Goal: Task Accomplishment & Management: Use online tool/utility

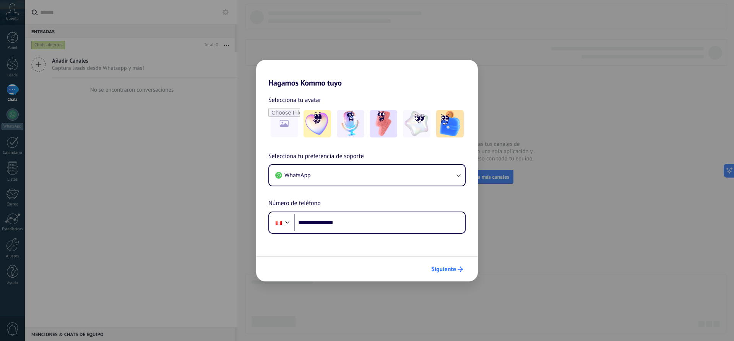
type input "**********"
click at [450, 272] on span "Siguiente" at bounding box center [443, 269] width 25 height 5
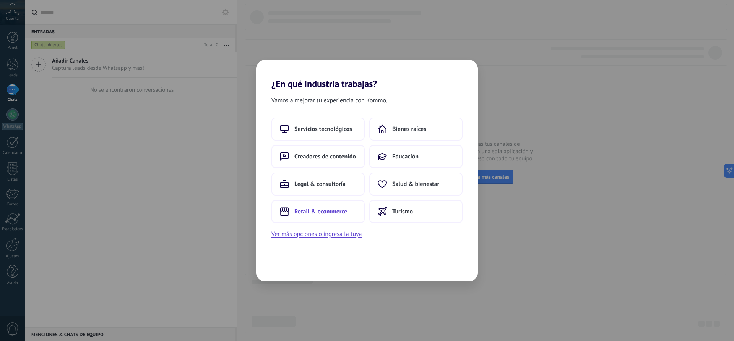
click at [336, 211] on span "Retail & ecommerce" at bounding box center [320, 212] width 53 height 8
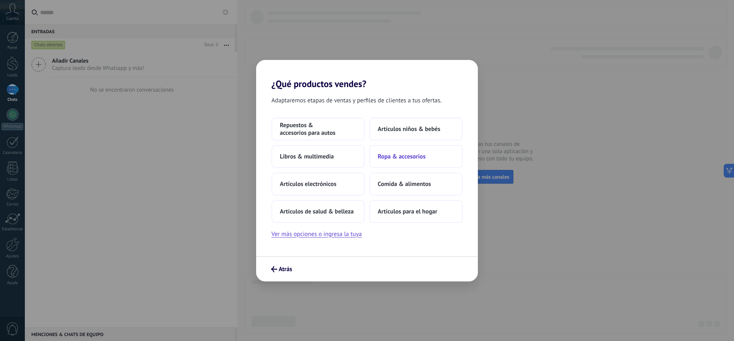
click at [390, 148] on button "Ropa & accesorios" at bounding box center [415, 156] width 93 height 23
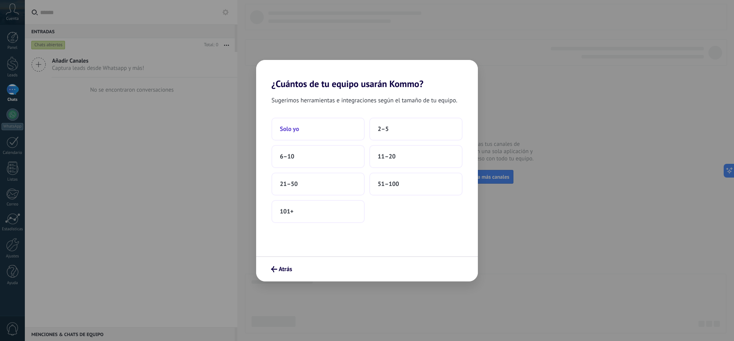
click at [337, 134] on button "Solo yo" at bounding box center [317, 129] width 93 height 23
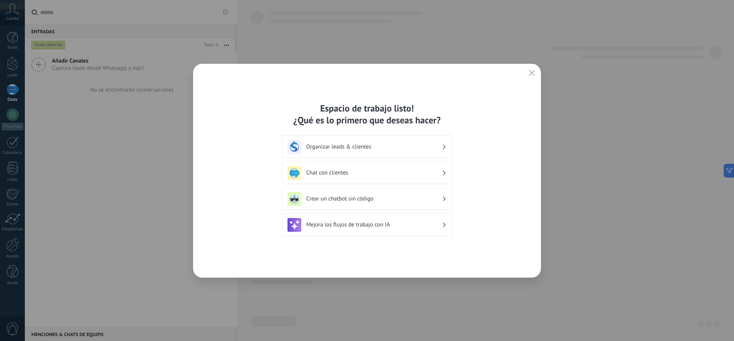
click at [373, 174] on h3 "Chat con clientes" at bounding box center [374, 172] width 136 height 7
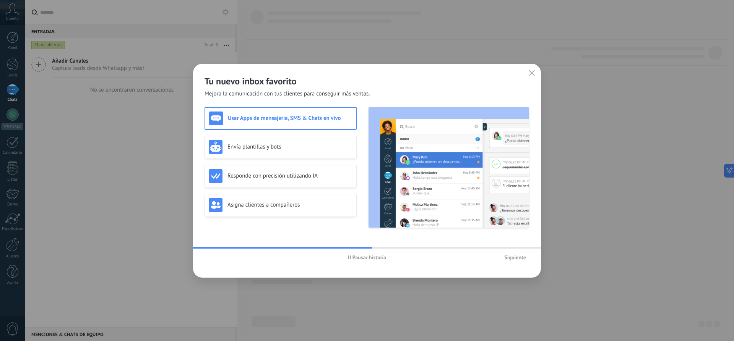
click at [530, 72] on use "button" at bounding box center [532, 73] width 6 height 6
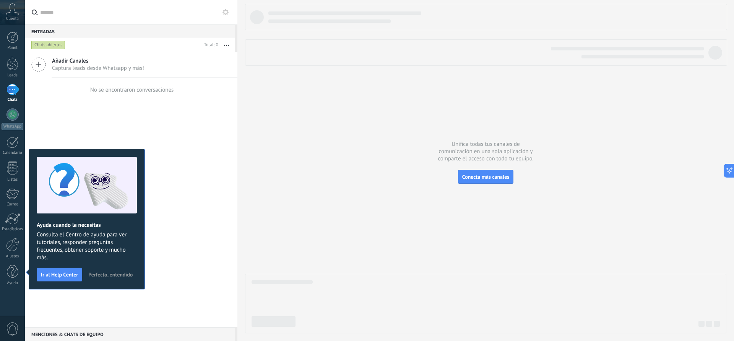
click at [51, 64] on div "Añadir Canales Captura leads desde Whatsapp y más!" at bounding box center [131, 65] width 212 height 26
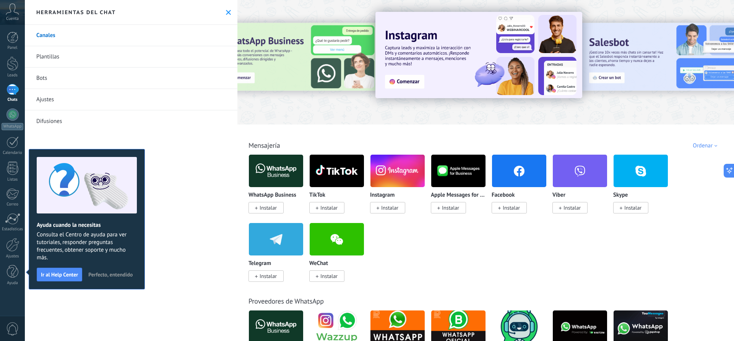
click at [331, 209] on span "Instalar" at bounding box center [328, 207] width 17 height 7
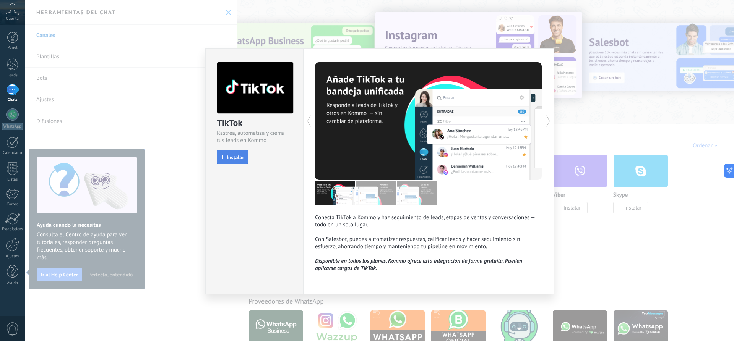
click at [236, 156] on span "Instalar" at bounding box center [235, 157] width 17 height 5
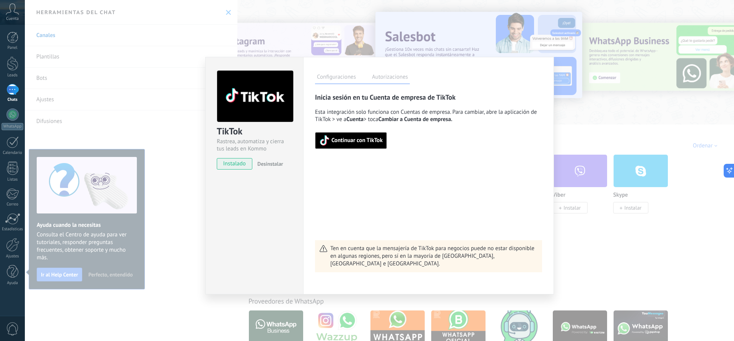
click at [369, 143] on span "Continuar con TikTok" at bounding box center [356, 140] width 51 height 5
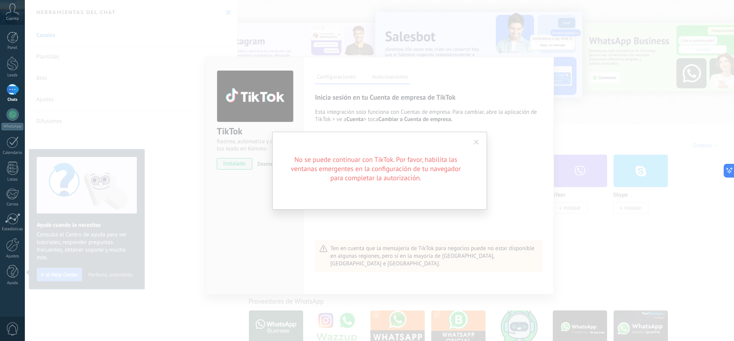
click at [398, 180] on h2 "No se puede continuar con TikTok. Por favor, habilita las ventanas emergentes e…" at bounding box center [375, 169] width 183 height 28
click at [478, 140] on span at bounding box center [476, 142] width 5 height 5
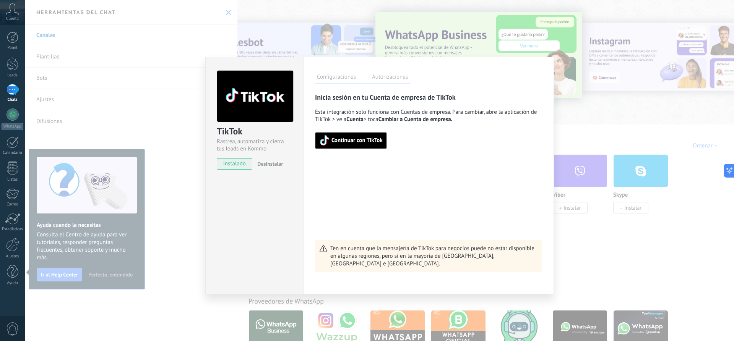
click at [367, 138] on span "Continuar con TikTok" at bounding box center [356, 140] width 51 height 5
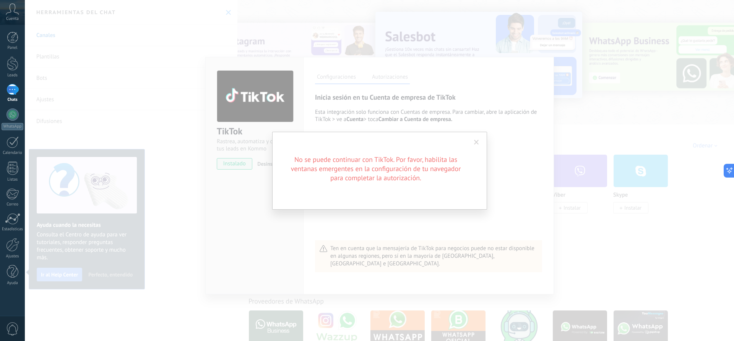
click at [476, 143] on span at bounding box center [476, 142] width 5 height 5
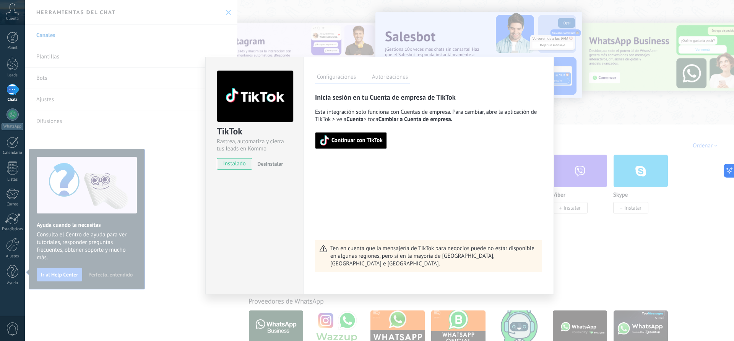
click at [412, 216] on div "Inicia sesión en tu Cuenta de empresa de TikTok Esta integración solo funciona …" at bounding box center [428, 183] width 227 height 180
click at [596, 212] on div "TikTok Rastrea, automatiza y cierra tus leads en Kommo instalado Desinstalar Co…" at bounding box center [379, 170] width 709 height 341
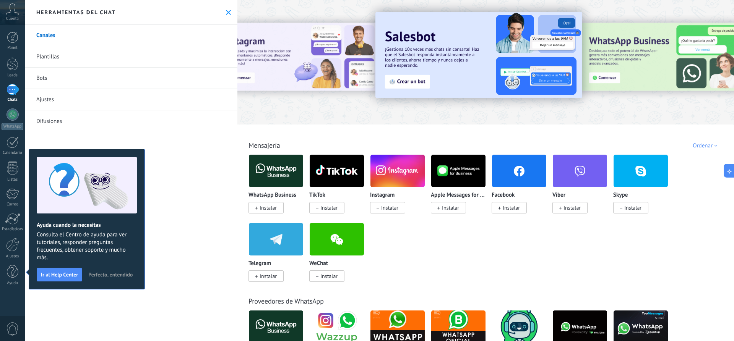
click at [102, 274] on span "Perfecto, entendido" at bounding box center [110, 274] width 44 height 5
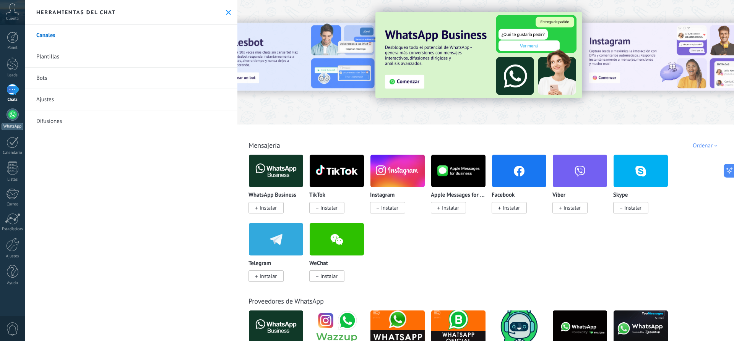
click at [10, 117] on div at bounding box center [12, 115] width 12 height 12
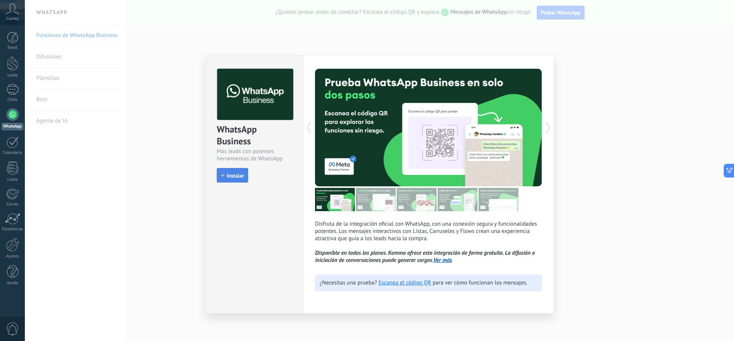
click at [240, 178] on span "Instalar" at bounding box center [235, 175] width 17 height 5
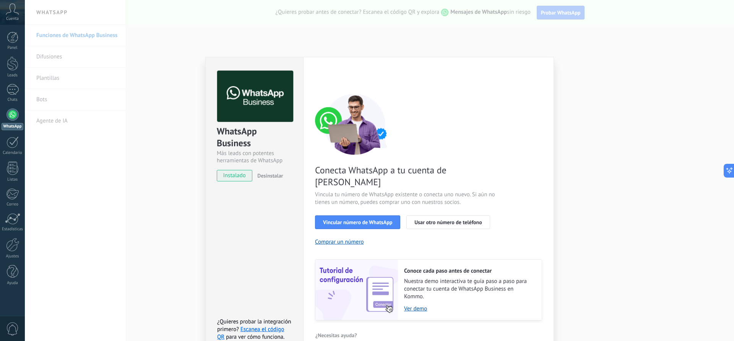
scroll to position [2, 0]
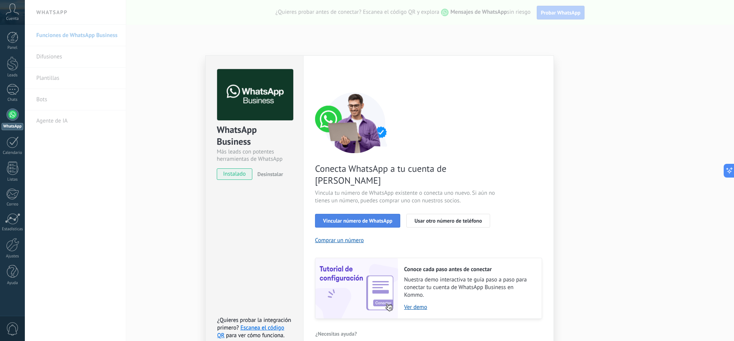
click at [370, 218] on span "Vincular número de WhatsApp" at bounding box center [357, 220] width 69 height 5
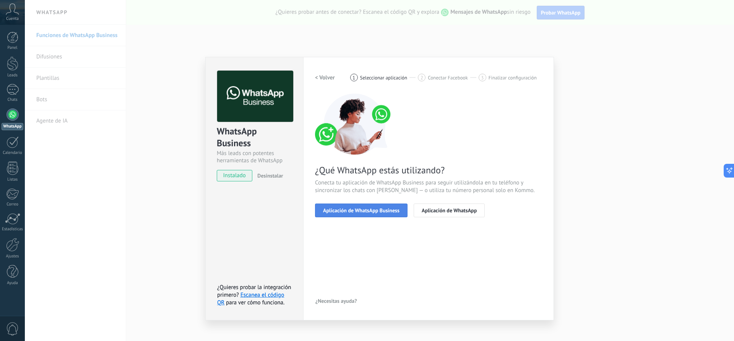
click at [368, 212] on span "Aplicación de WhatsApp Business" at bounding box center [361, 210] width 76 height 5
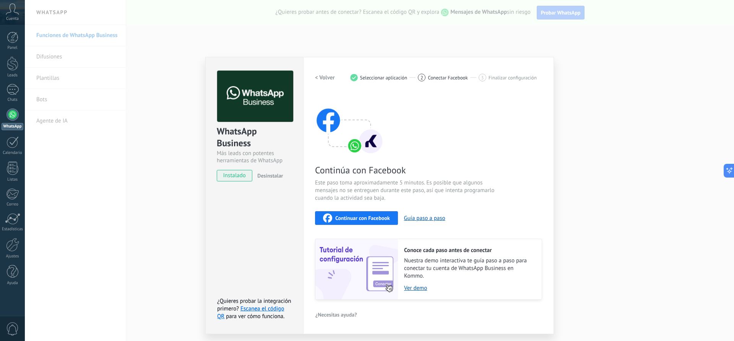
click at [367, 219] on span "Continuar con Facebook" at bounding box center [362, 218] width 55 height 5
click at [582, 216] on div "WhatsApp Business Más leads con potentes herramientas de WhatsApp instalado Des…" at bounding box center [379, 170] width 709 height 341
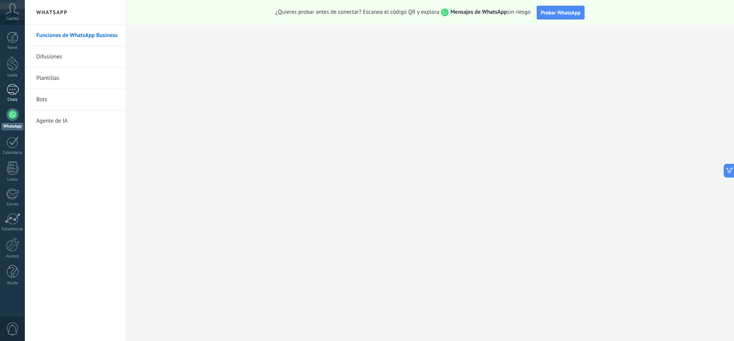
click at [14, 92] on div at bounding box center [12, 89] width 12 height 11
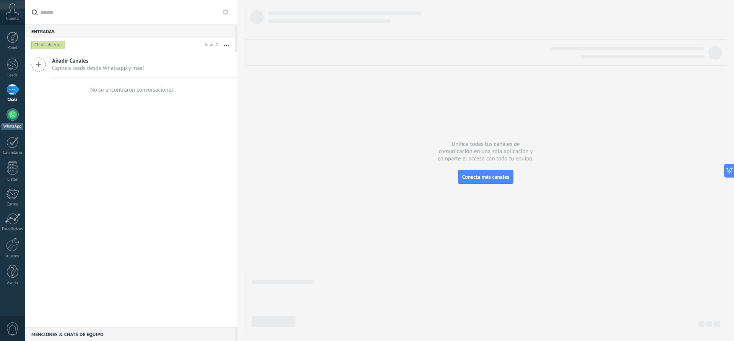
click at [15, 116] on div at bounding box center [12, 115] width 12 height 12
